Goal: Check status: Check status

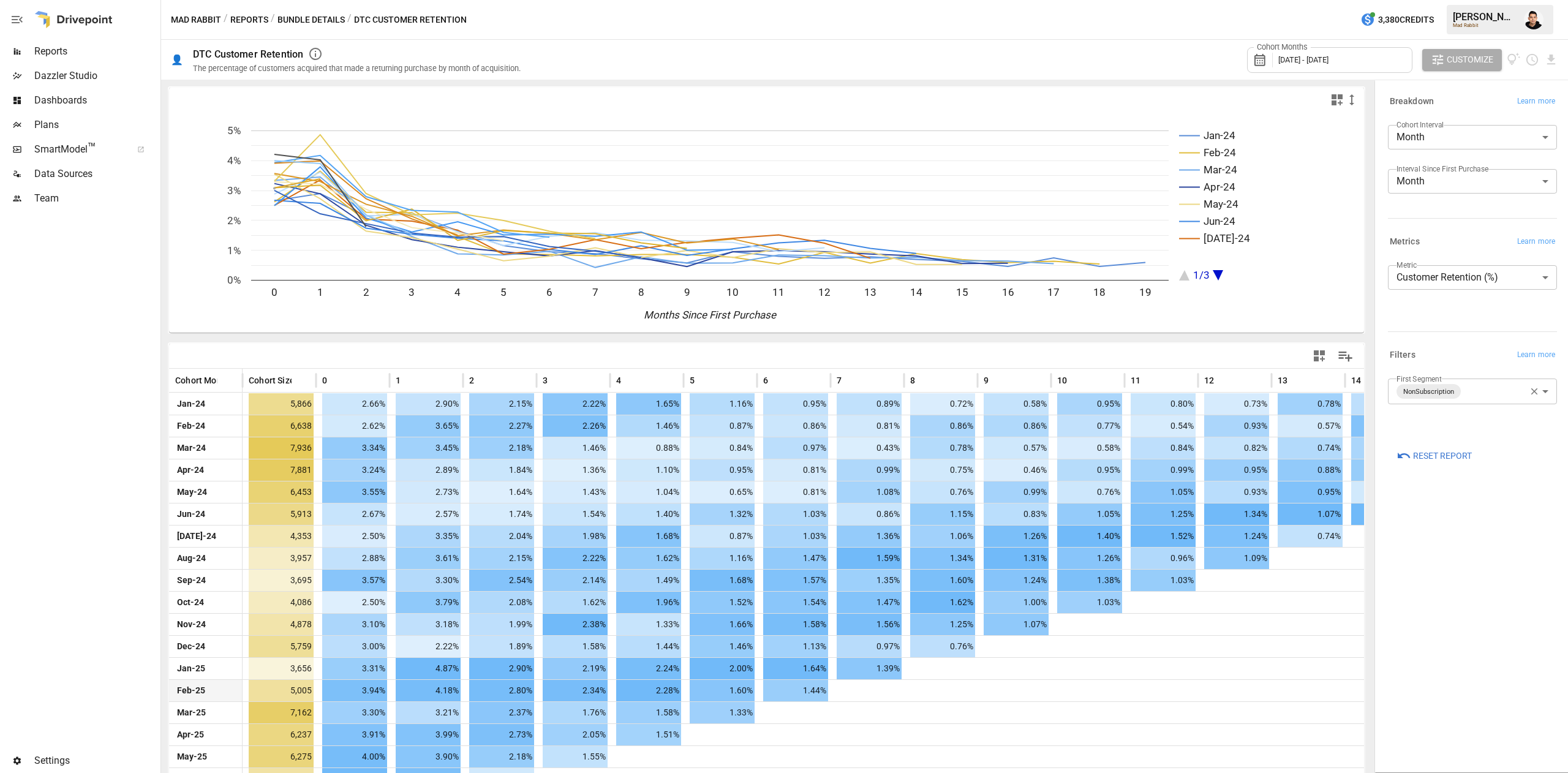
scroll to position [86, 0]
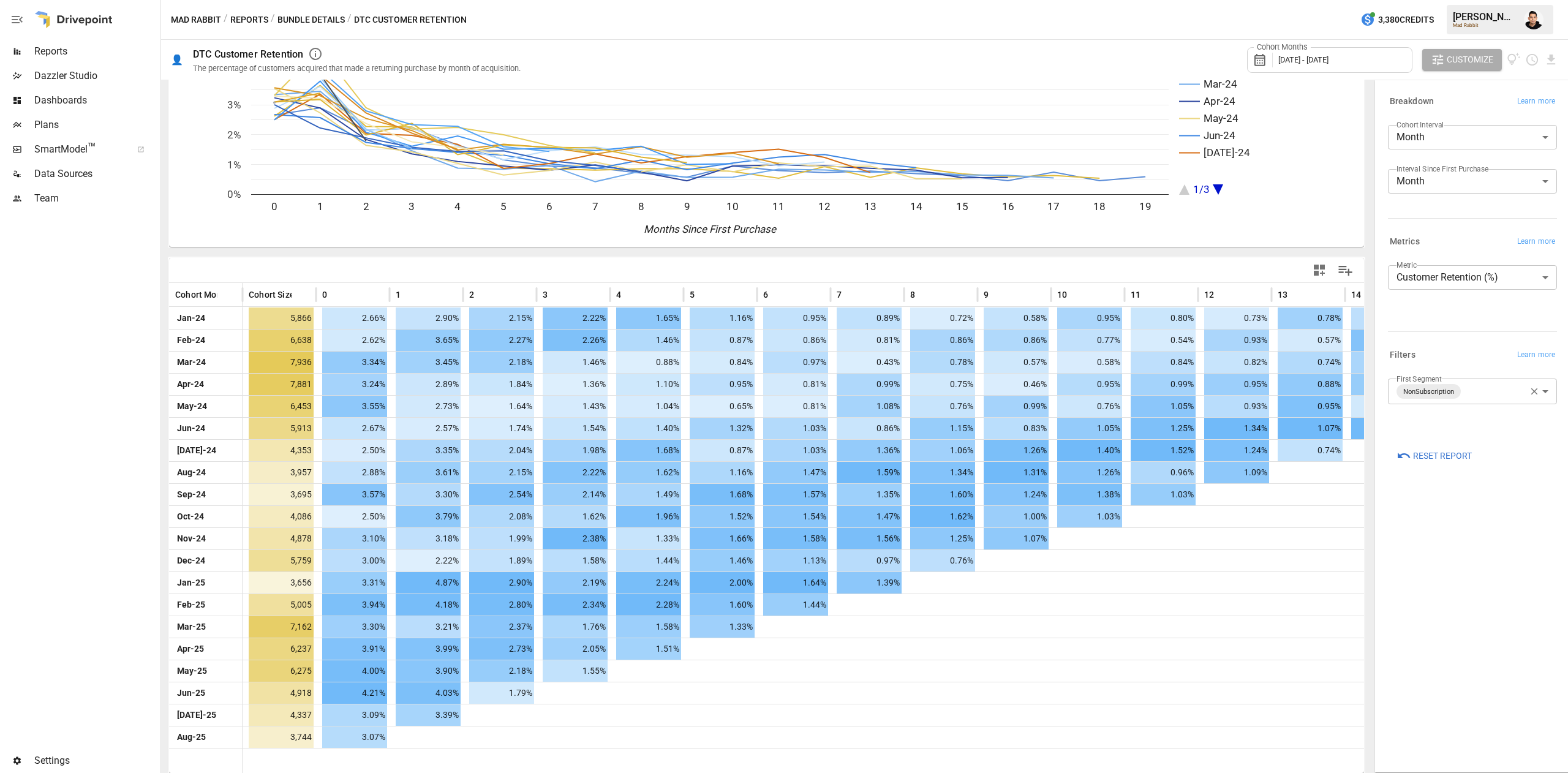
click at [1463, 0] on body "Reports Dazzler Studio Dashboards Plans SmartModel ™ Data Sources Team Settings…" at bounding box center [784, 0] width 1568 height 0
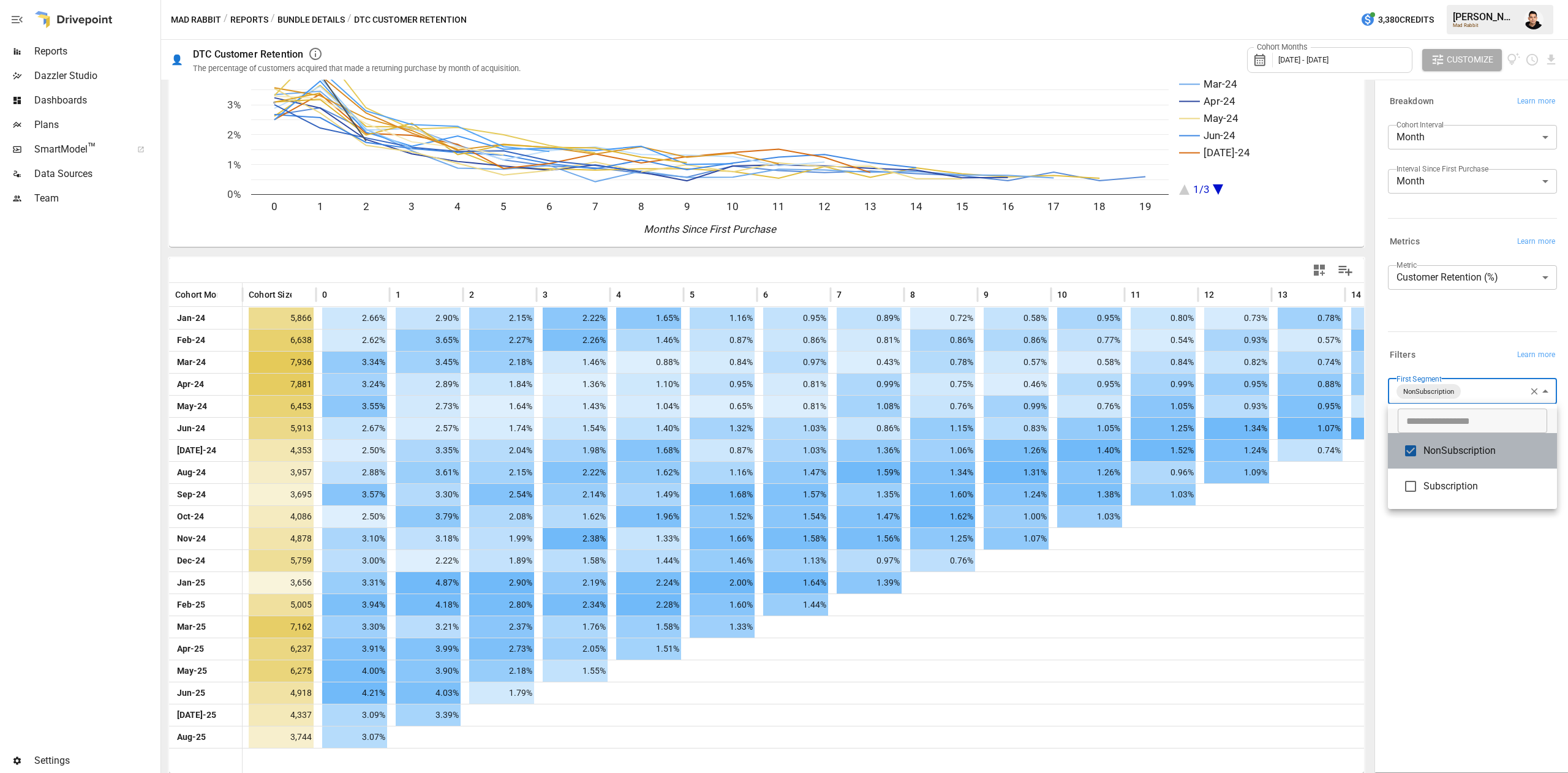
click at [1451, 452] on span "NonSubscription" at bounding box center [1485, 450] width 123 height 14
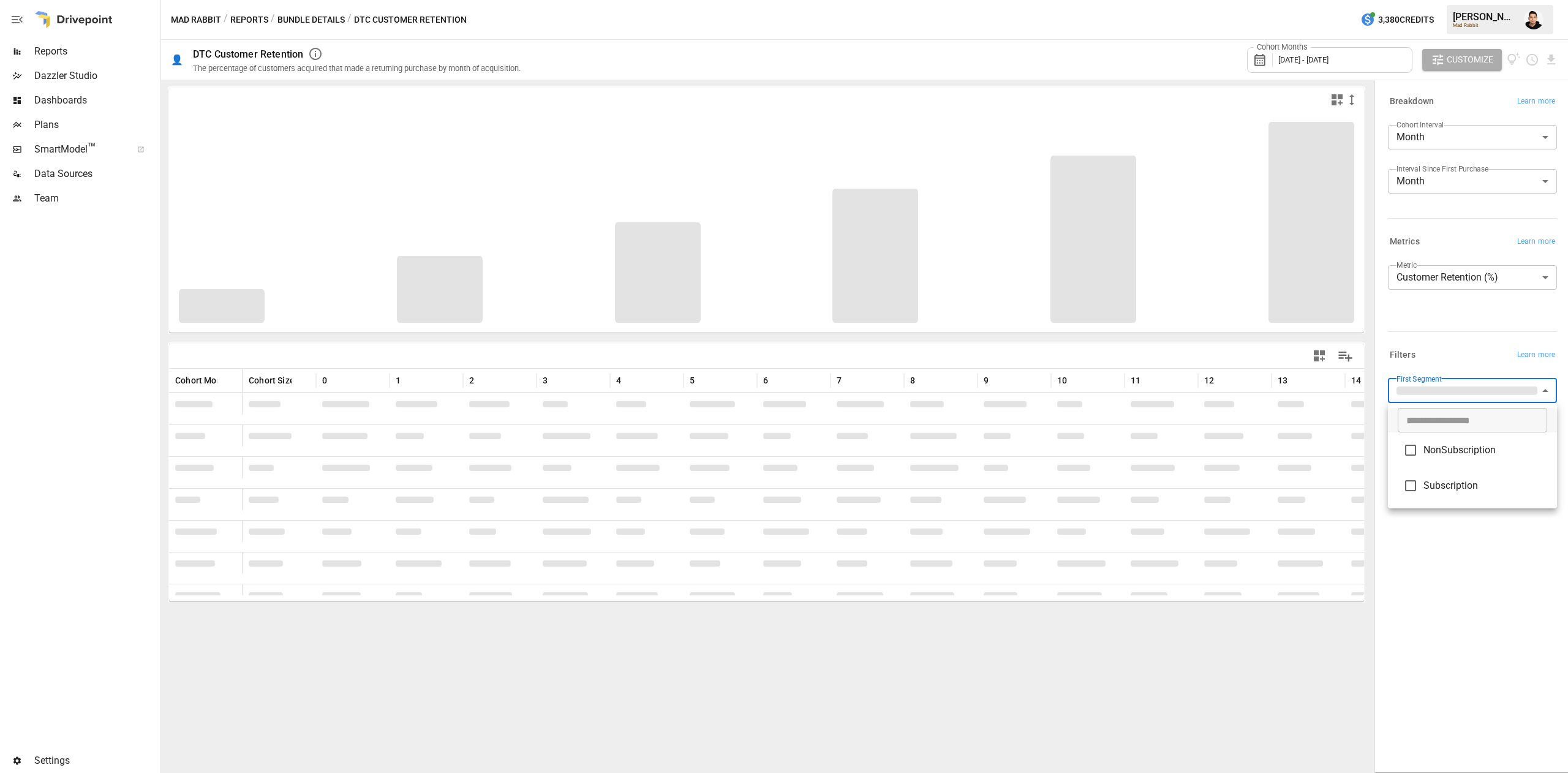
click at [1461, 485] on span "Subscription" at bounding box center [1485, 485] width 123 height 14
type input "**********"
click at [1424, 717] on div at bounding box center [784, 386] width 1568 height 773
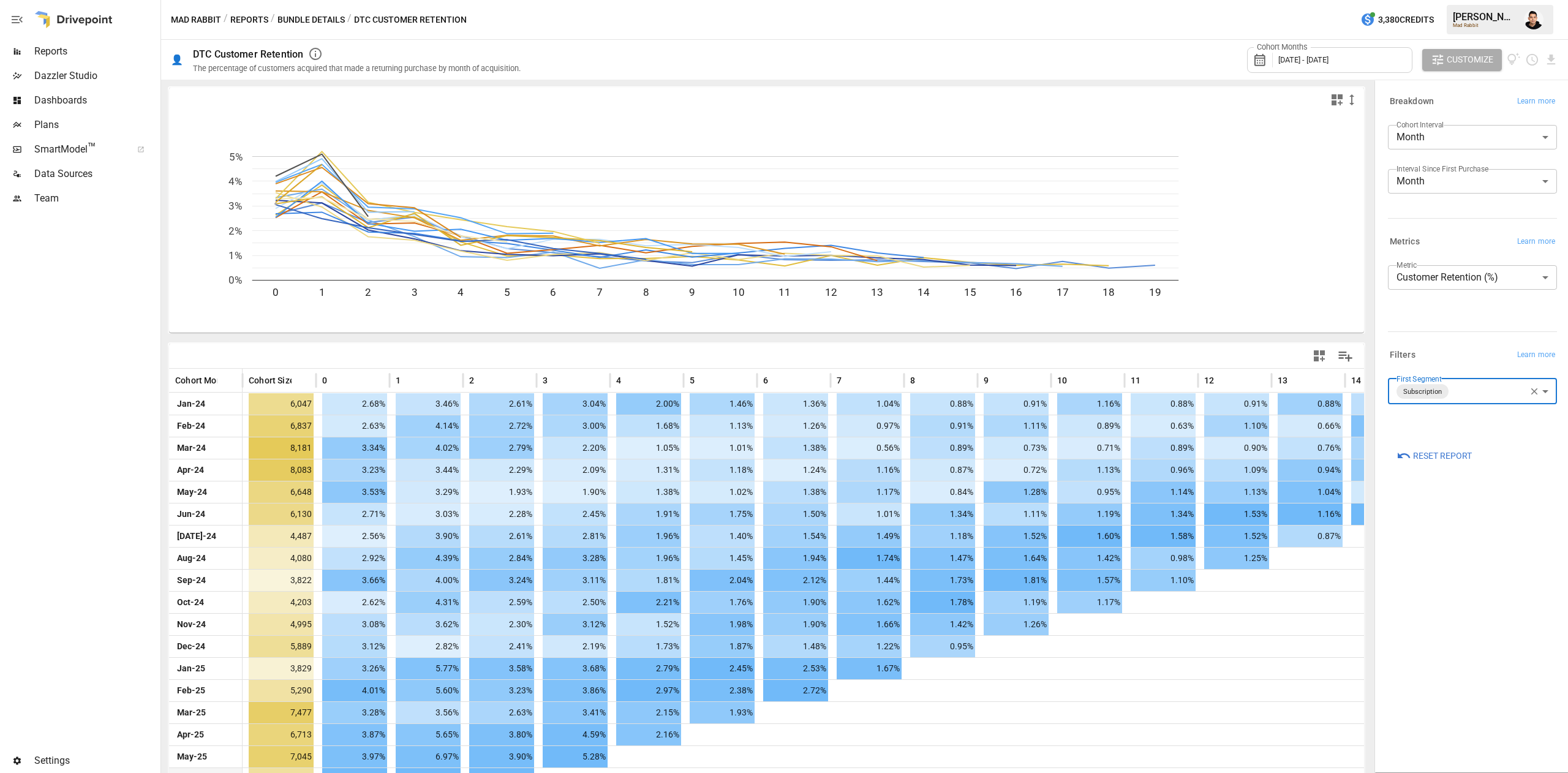
scroll to position [86, 0]
